Goal: Transaction & Acquisition: Purchase product/service

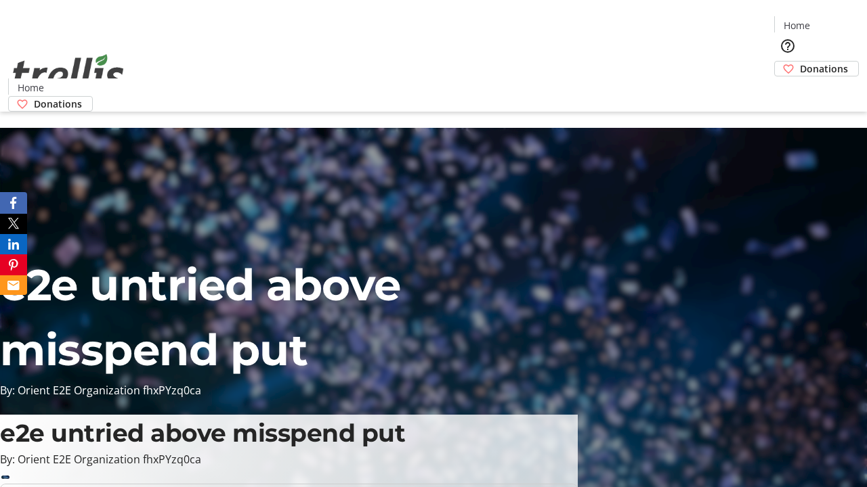
click at [800, 62] on span "Donations" at bounding box center [824, 69] width 48 height 14
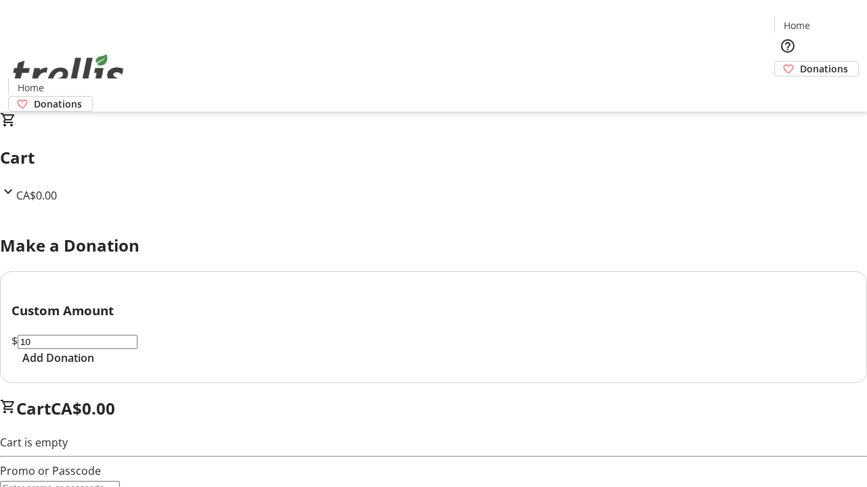
click at [94, 366] on span "Add Donation" at bounding box center [58, 358] width 72 height 16
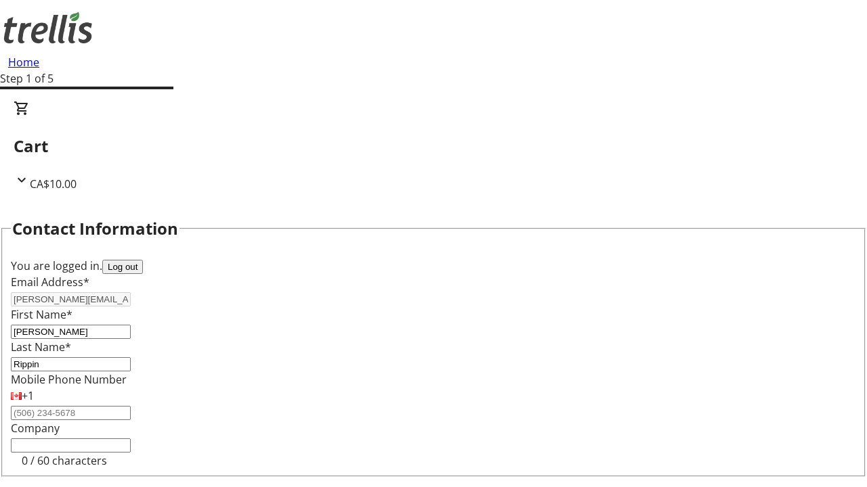
scroll to position [181, 0]
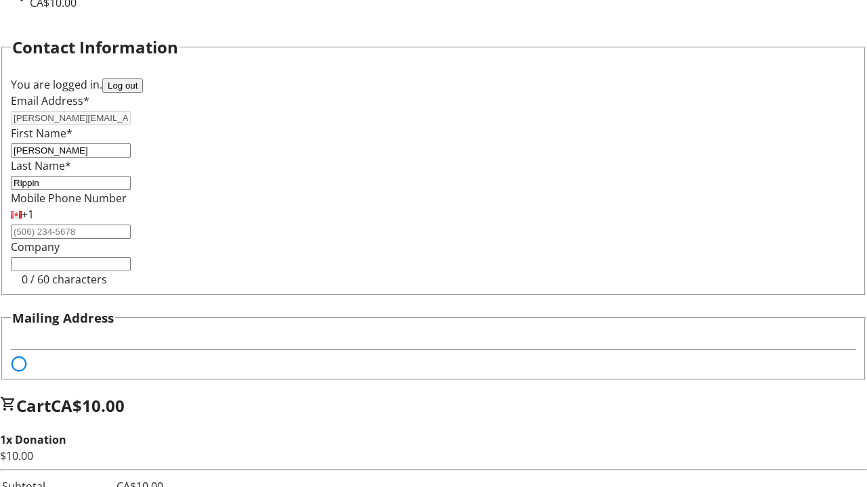
select select "BC"
select select "CA"
